Goal: Task Accomplishment & Management: Complete application form

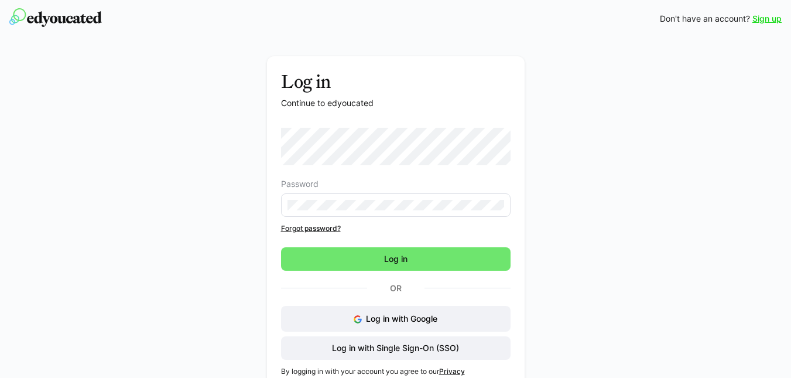
click at [769, 18] on link "Sign up" at bounding box center [766, 19] width 29 height 12
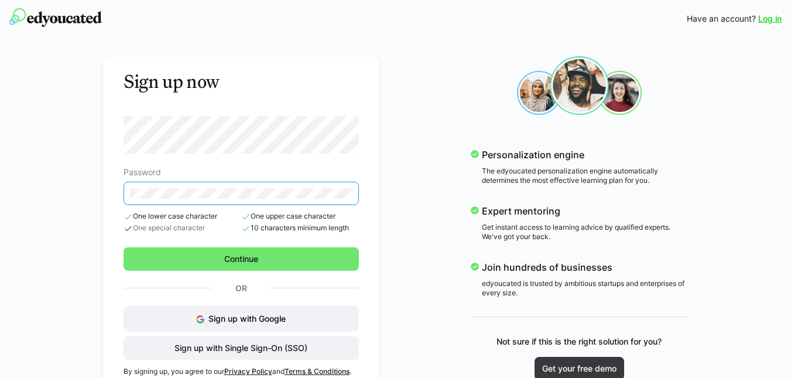
click at [30, 190] on div "Sign up now Password One lower case character One special character One upper c…" at bounding box center [395, 217] width 791 height 361
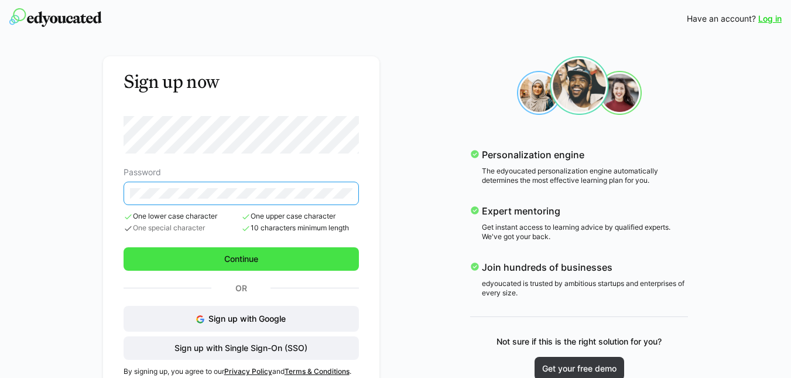
click at [242, 257] on form "Password One lower case character One special character One upper case characte…" at bounding box center [241, 193] width 235 height 155
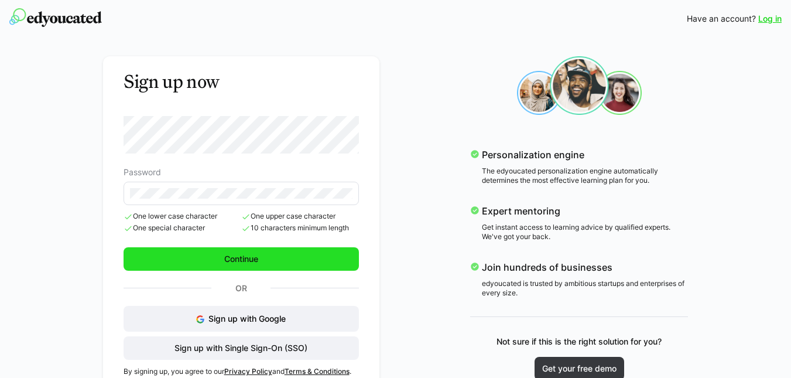
click at [247, 261] on span "Continue" at bounding box center [241, 259] width 37 height 12
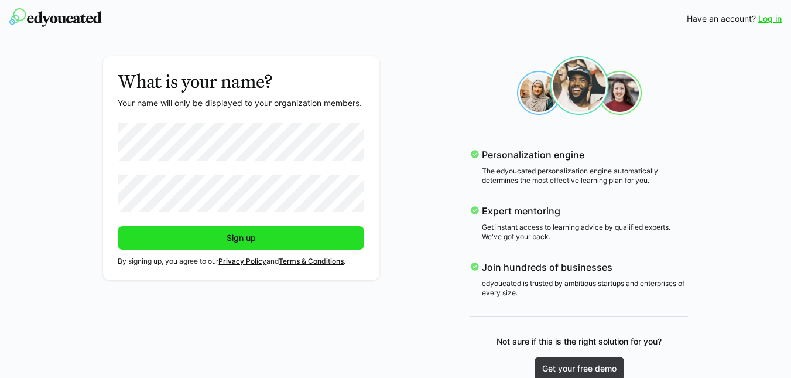
click at [240, 241] on span "Sign up" at bounding box center [241, 238] width 33 height 12
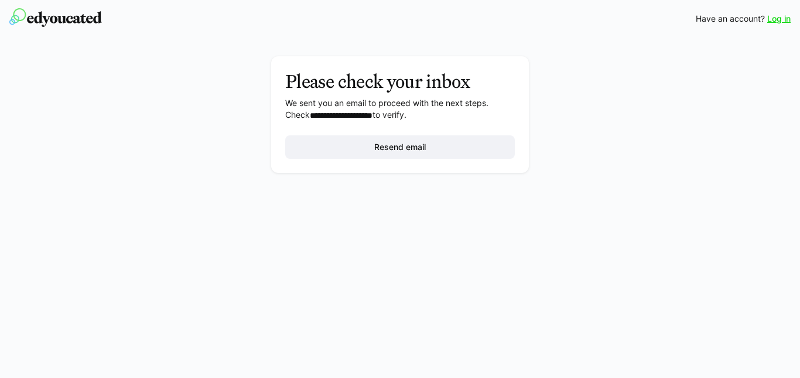
click at [781, 20] on link "Log in" at bounding box center [778, 19] width 23 height 12
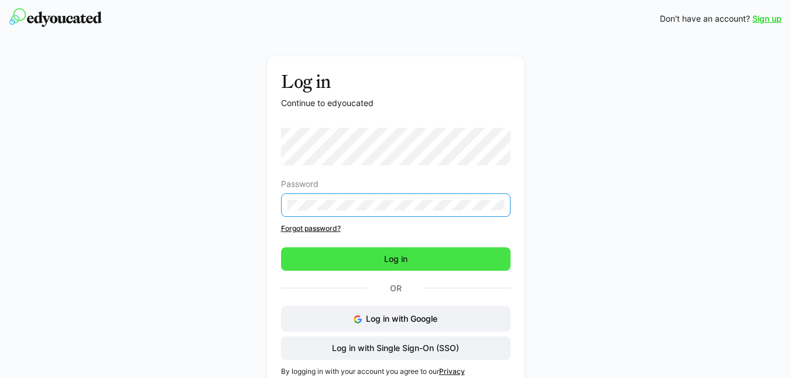
click at [408, 258] on span "Log in" at bounding box center [395, 259] width 27 height 12
